Goal: Task Accomplishment & Management: Manage account settings

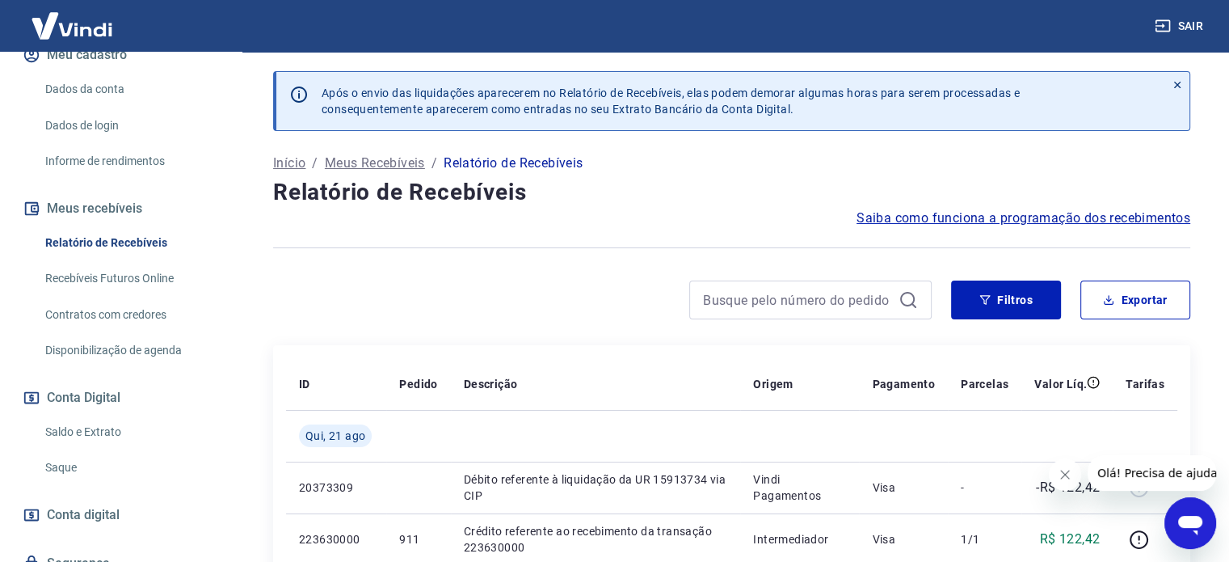
scroll to position [242, 0]
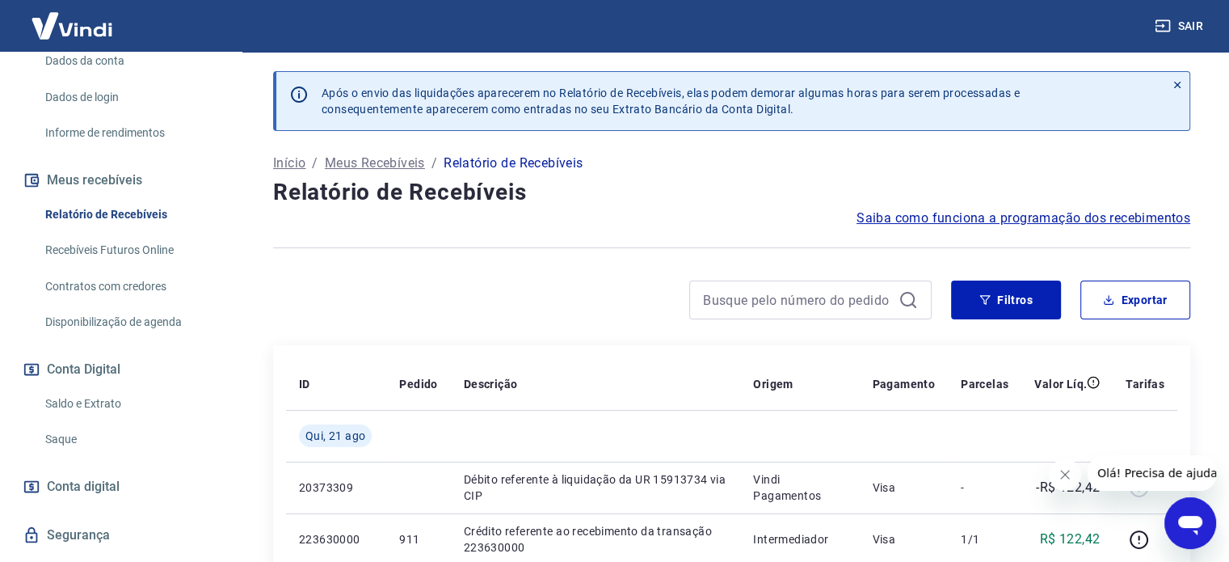
click at [62, 420] on link "Saldo e Extrato" at bounding box center [130, 403] width 183 height 33
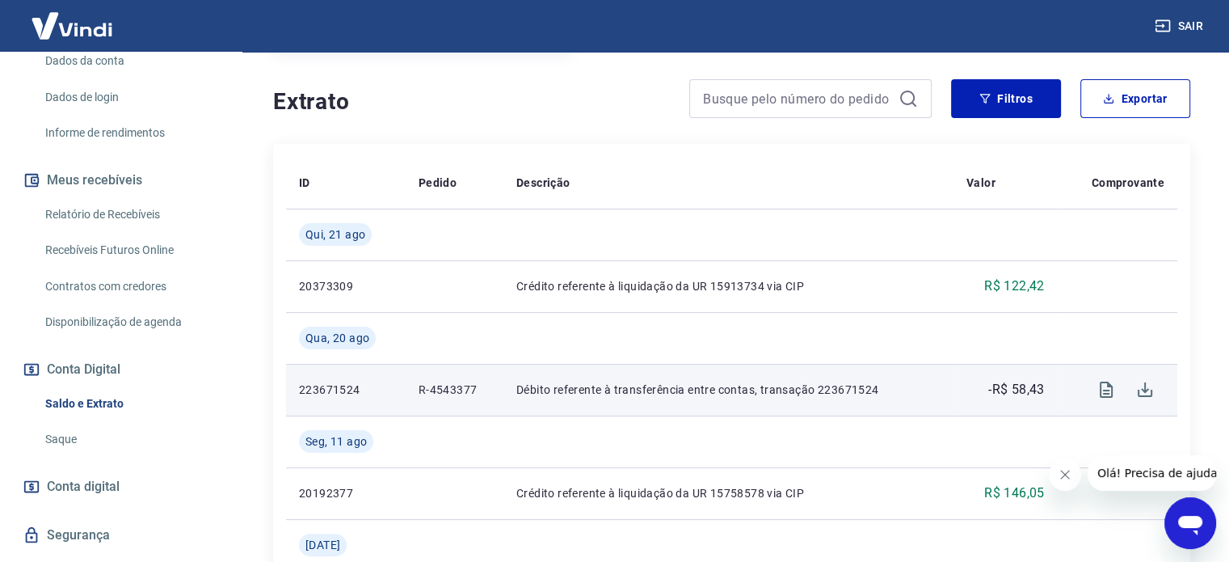
scroll to position [323, 0]
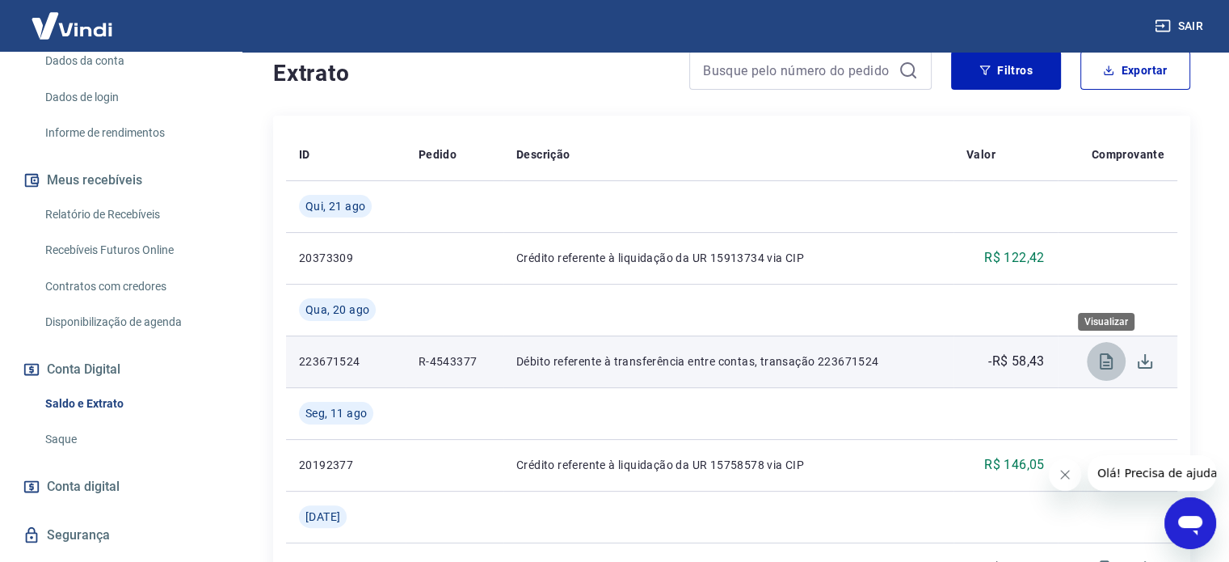
click at [1102, 364] on icon "Visualizar" at bounding box center [1106, 361] width 13 height 16
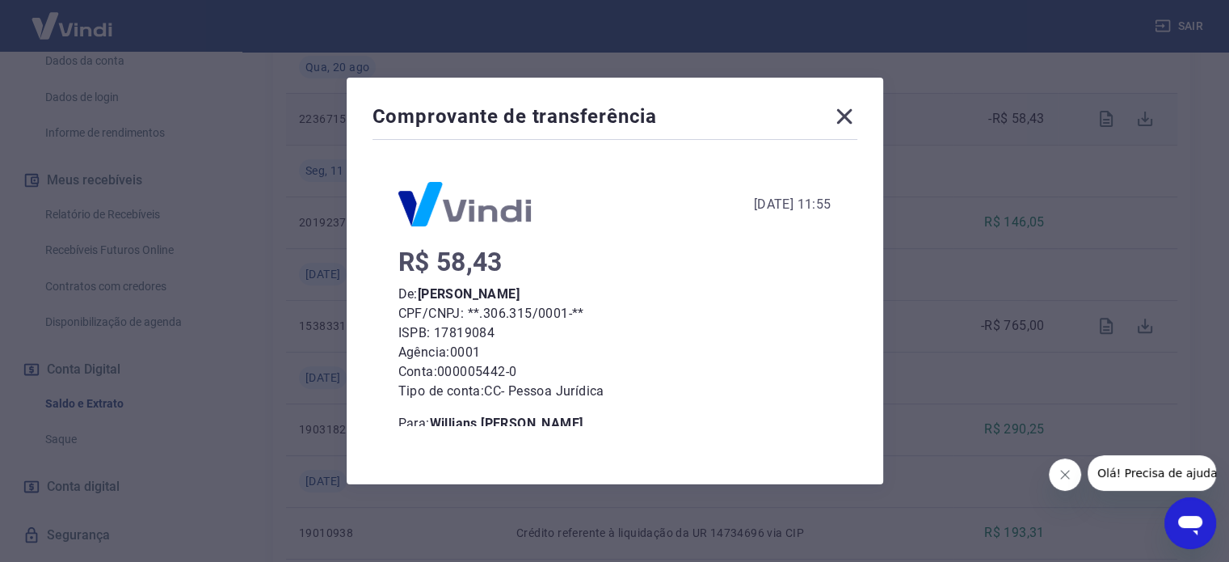
scroll to position [0, 0]
click at [847, 116] on icon at bounding box center [844, 116] width 26 height 26
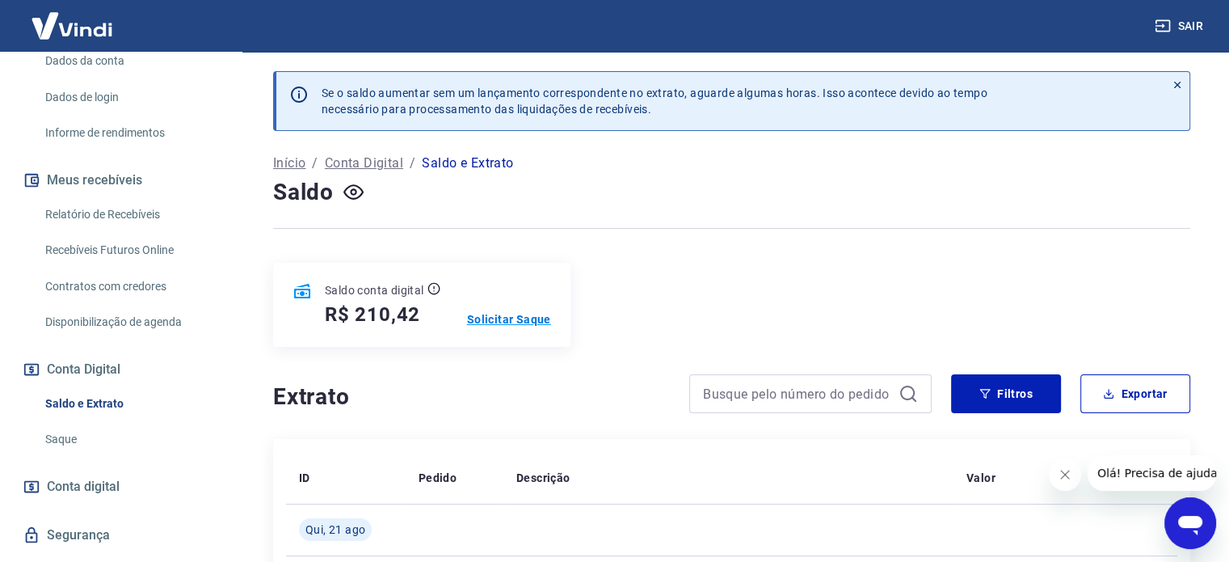
click at [524, 323] on p "Solicitar Saque" at bounding box center [509, 319] width 84 height 16
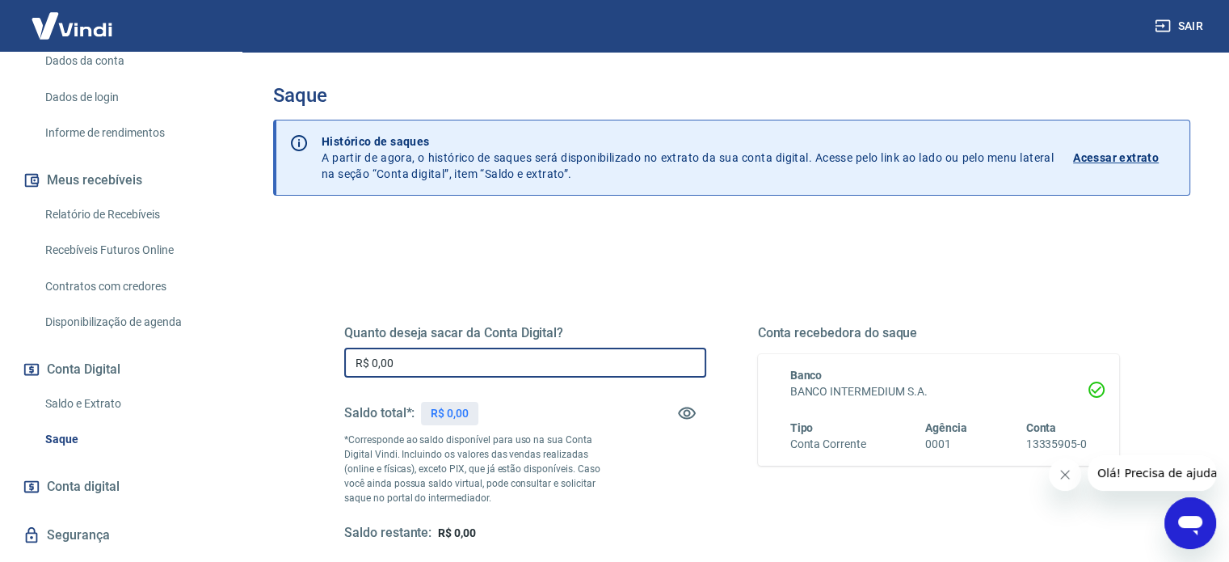
click at [475, 360] on input "R$ 0,00" at bounding box center [525, 362] width 362 height 30
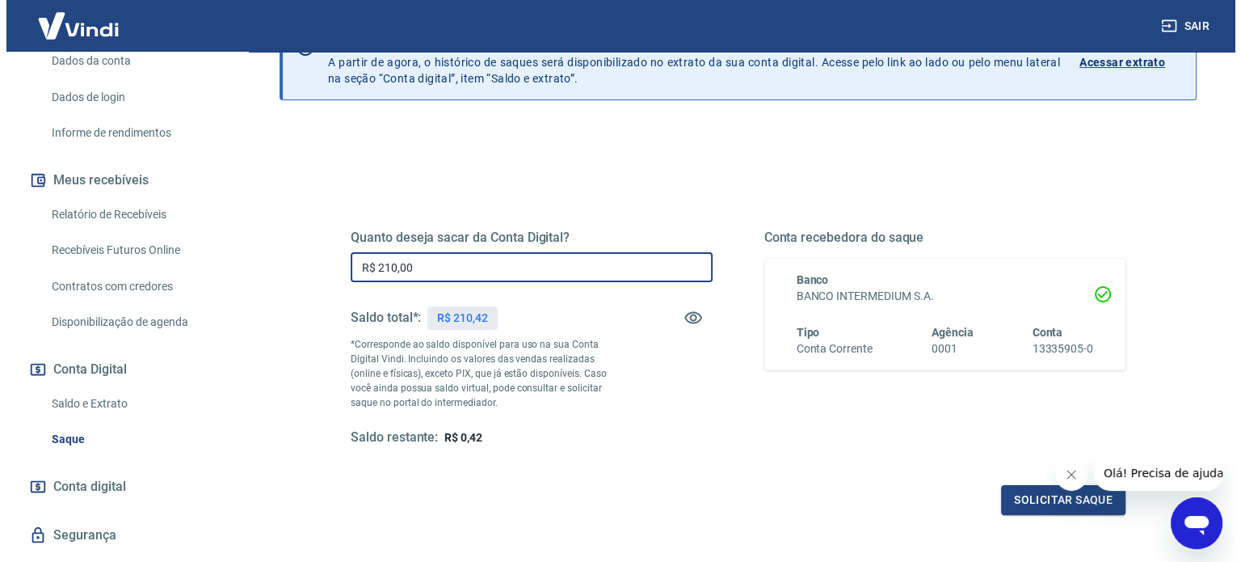
scroll to position [236, 0]
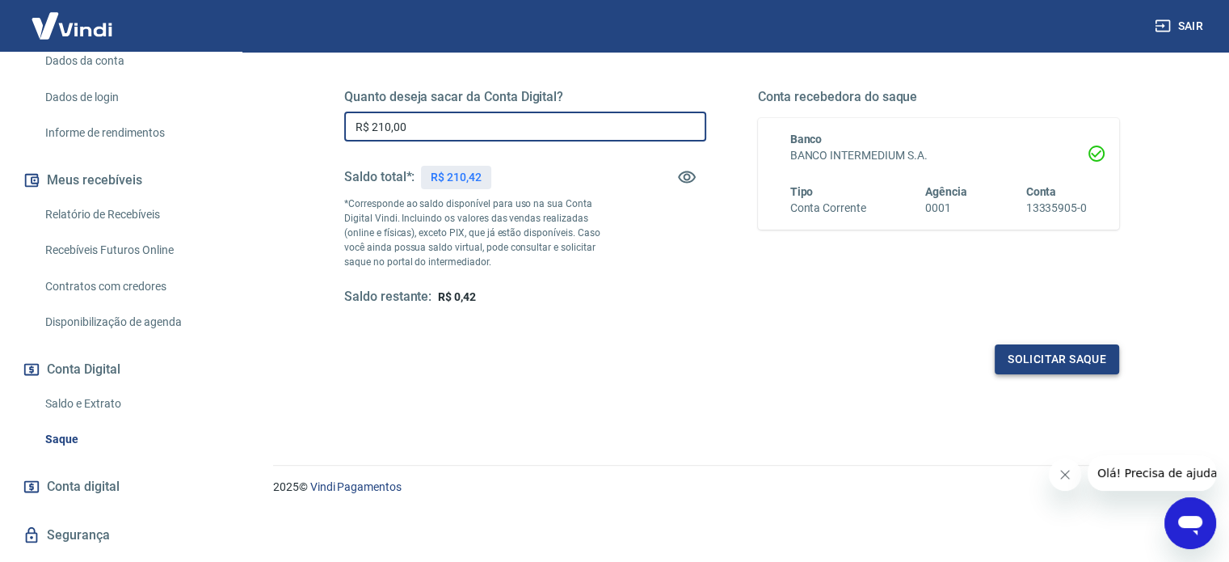
type input "R$ 210,00"
click at [1017, 360] on button "Solicitar saque" at bounding box center [1057, 359] width 124 height 30
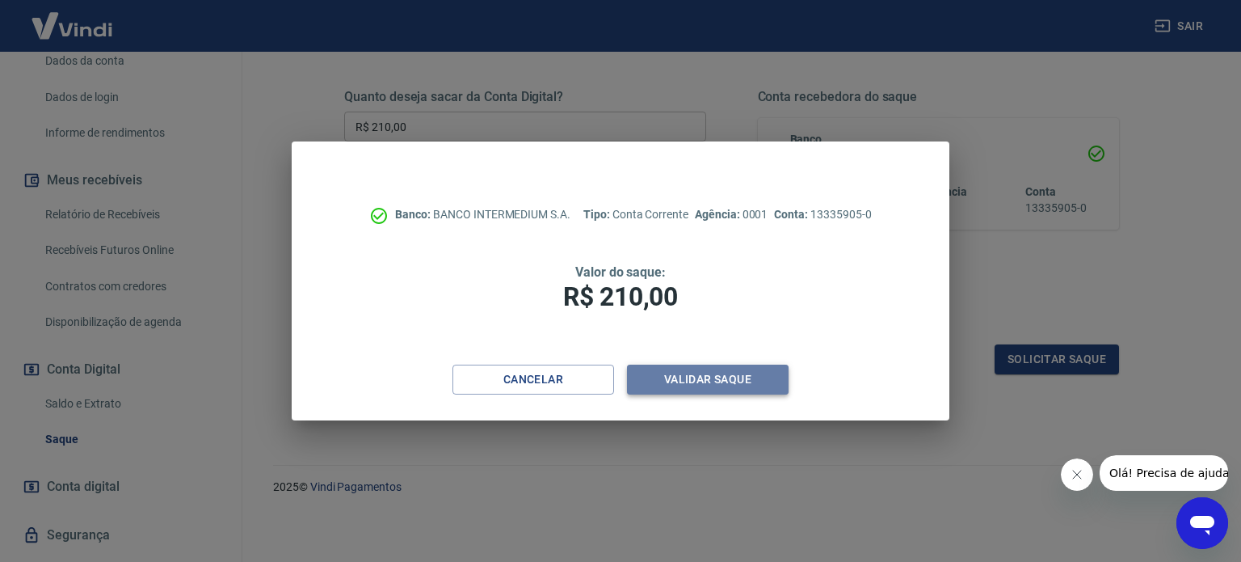
click at [677, 382] on button "Validar saque" at bounding box center [708, 379] width 162 height 30
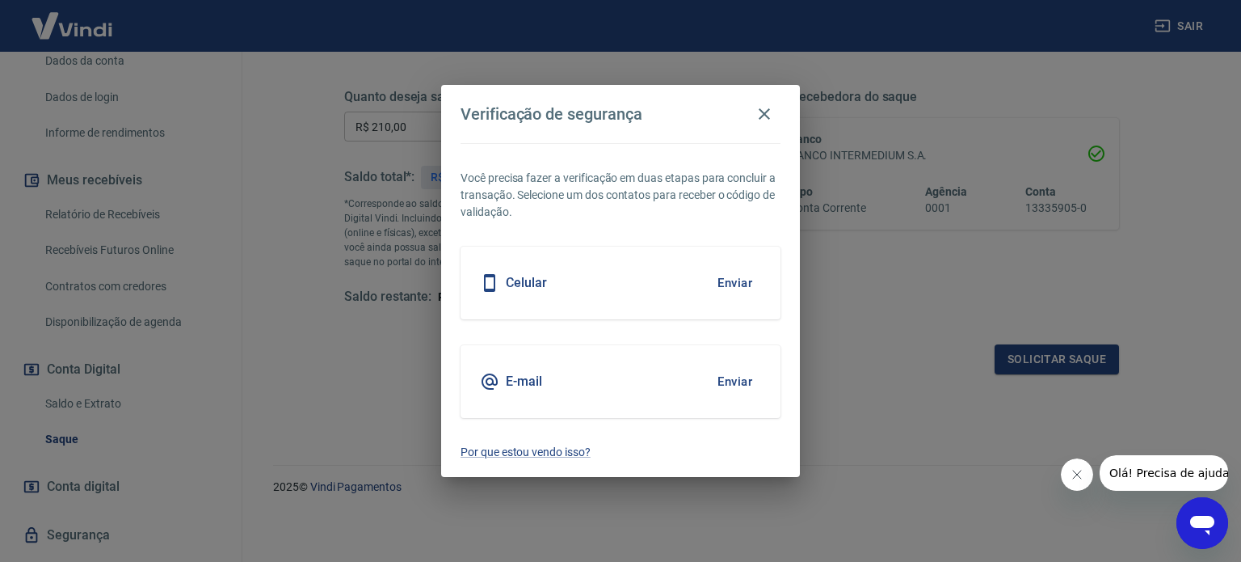
click at [725, 382] on button "Enviar" at bounding box center [735, 381] width 53 height 34
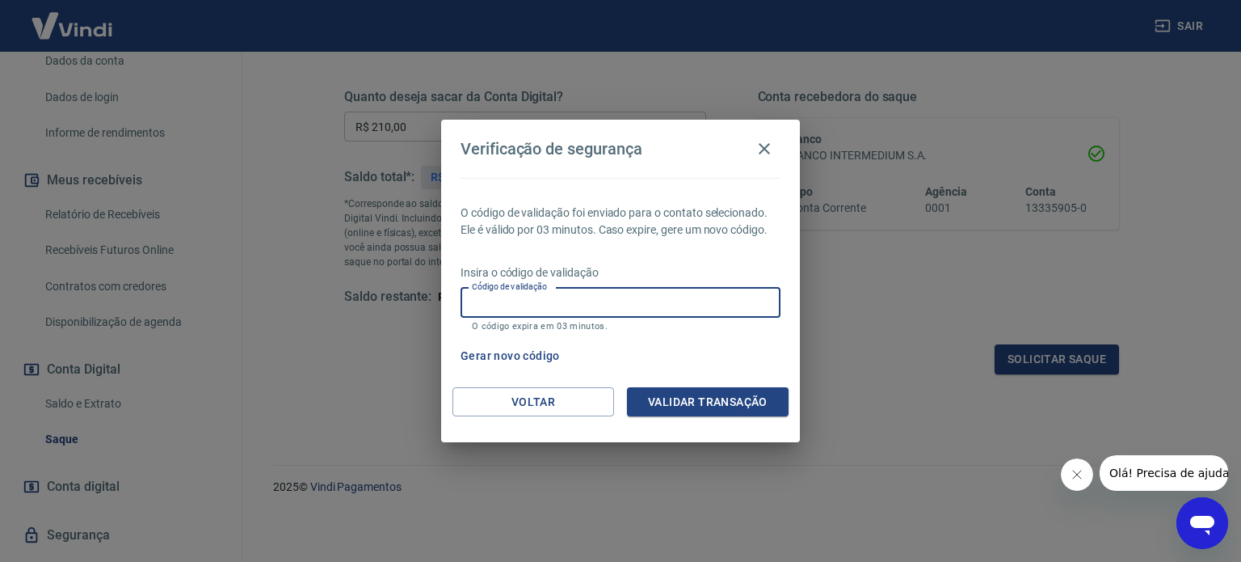
click at [661, 296] on input "Código de validação" at bounding box center [621, 303] width 320 height 30
type input "623816"
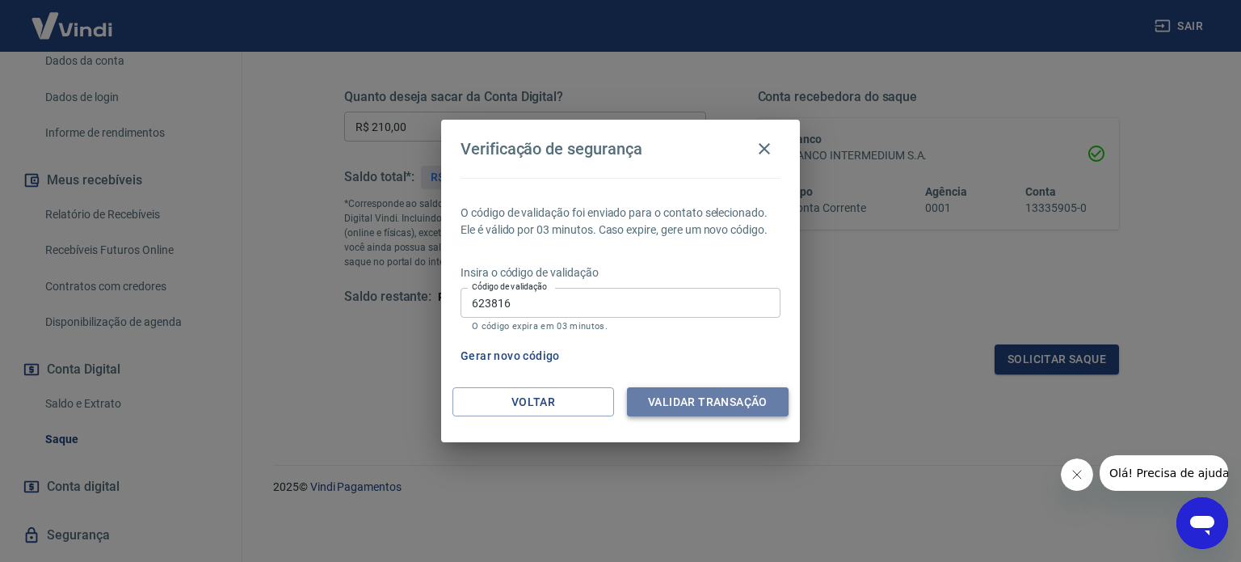
click at [706, 393] on button "Validar transação" at bounding box center [708, 402] width 162 height 30
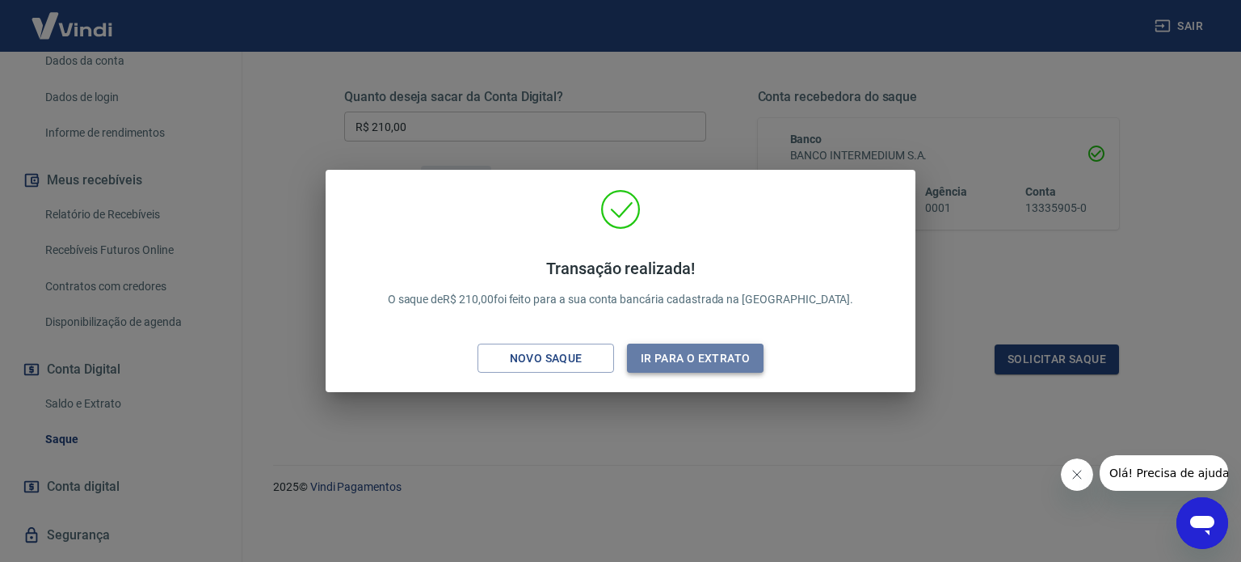
click at [666, 353] on button "Ir para o extrato" at bounding box center [695, 358] width 137 height 30
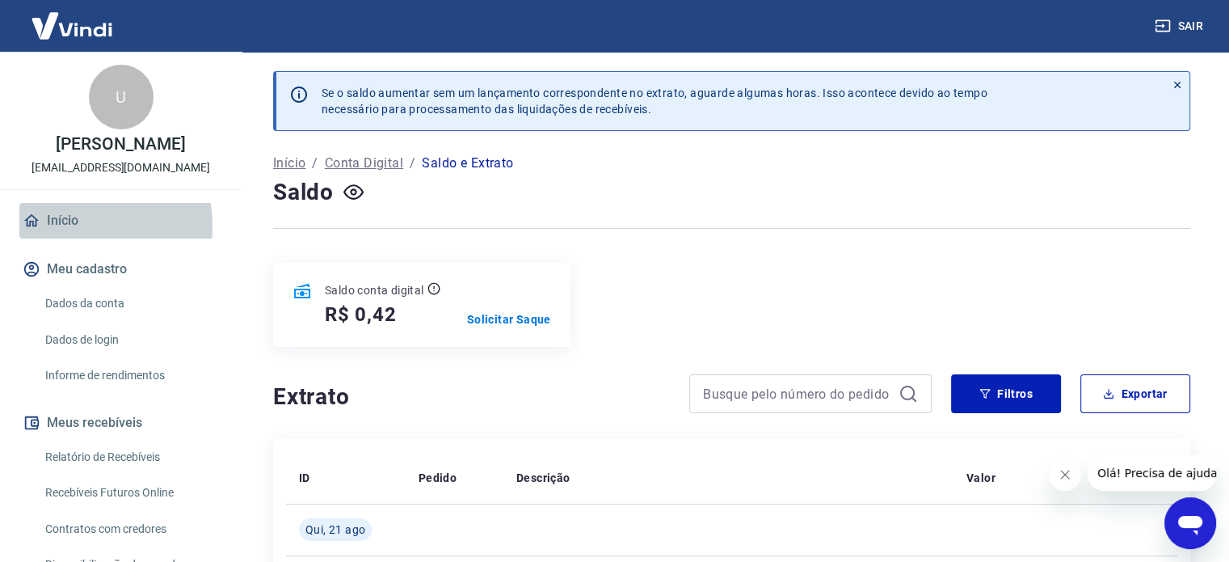
click at [63, 238] on link "Início" at bounding box center [120, 221] width 203 height 36
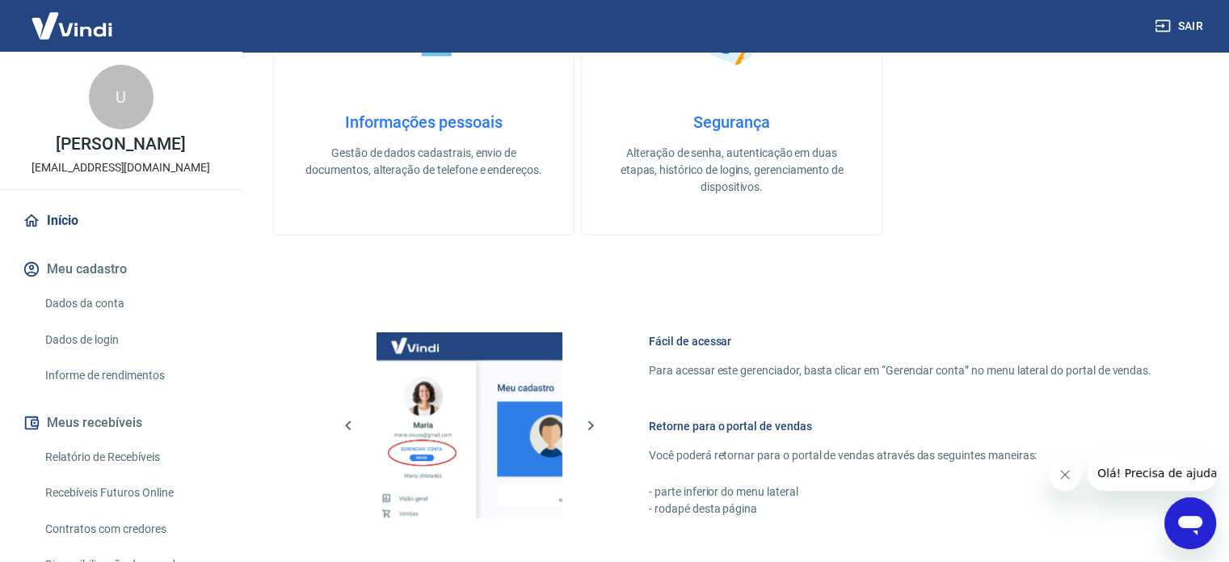
scroll to position [646, 0]
